Goal: Task Accomplishment & Management: Use online tool/utility

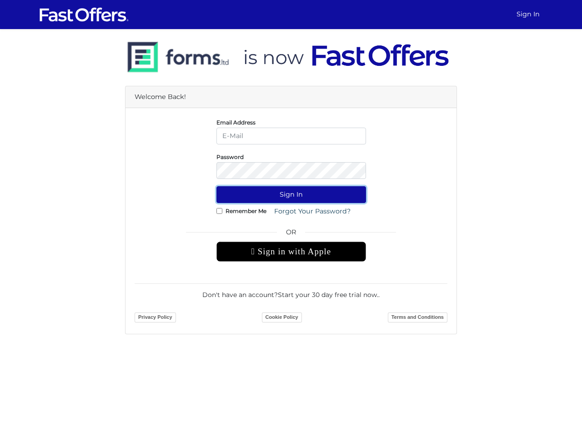
click at [291, 195] on button "Sign In" at bounding box center [291, 194] width 150 height 17
click at [291, 252] on div " Sign in with Apple" at bounding box center [291, 252] width 150 height 20
